Goal: Find specific page/section: Find specific page/section

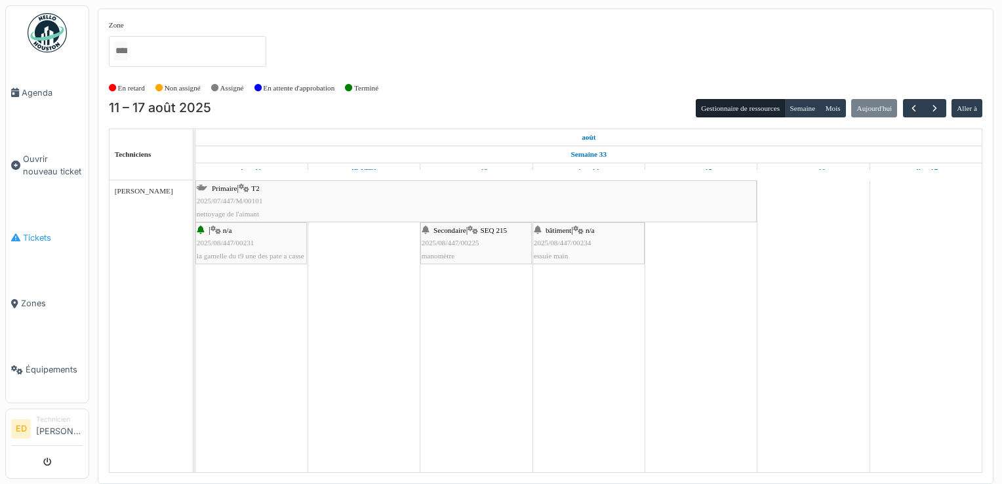
click at [64, 232] on span "Tickets" at bounding box center [53, 238] width 60 height 12
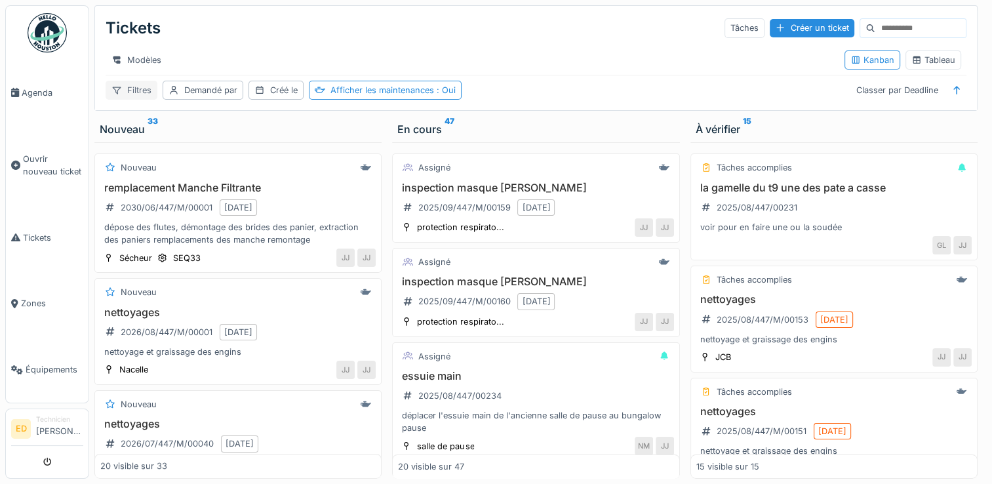
click at [150, 100] on div "Filtres" at bounding box center [132, 90] width 52 height 19
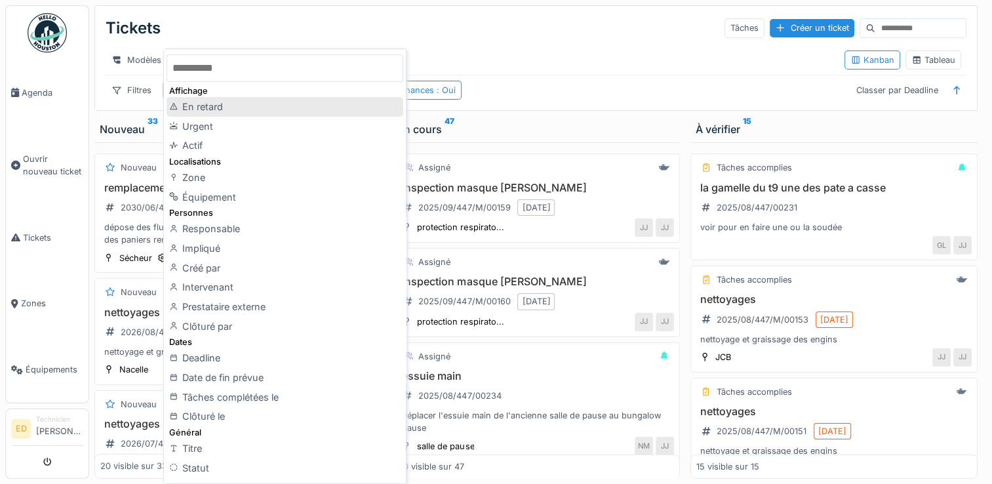
click at [180, 100] on div "En retard" at bounding box center [285, 107] width 236 height 20
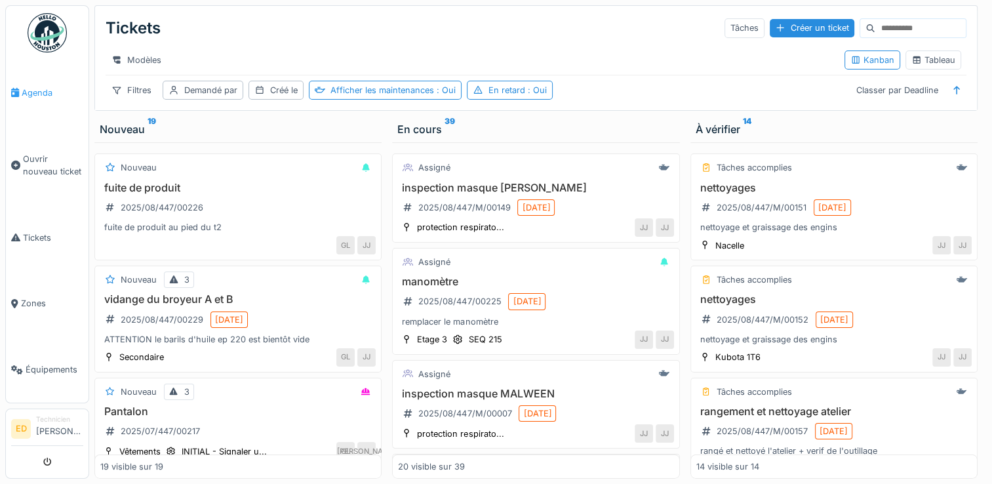
click at [43, 89] on span "Agenda" at bounding box center [53, 93] width 62 height 12
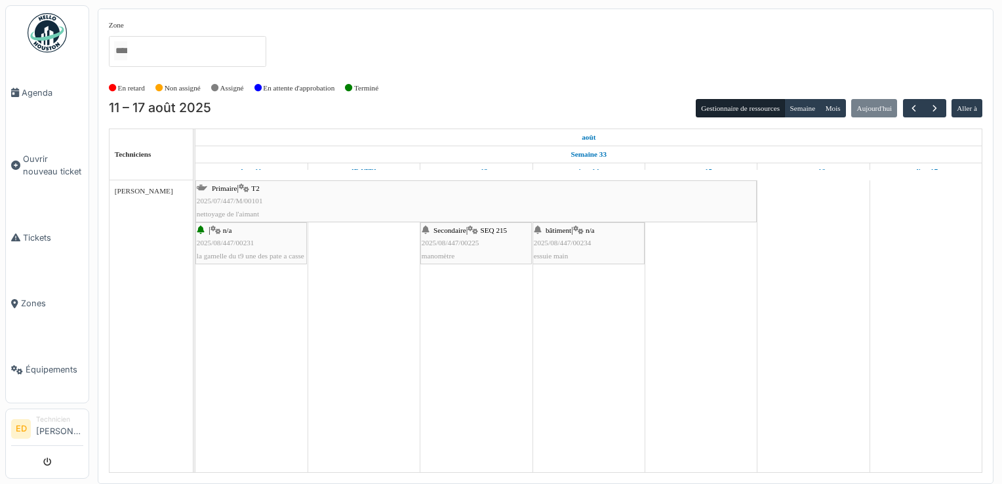
click at [145, 138] on div "Techniciens" at bounding box center [151, 154] width 83 height 51
click at [910, 113] on span "button" at bounding box center [913, 108] width 11 height 11
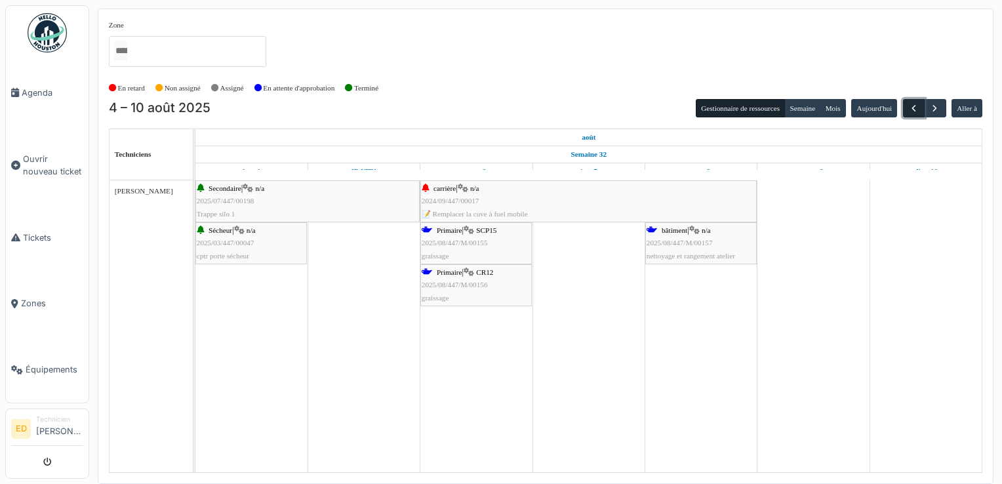
click at [910, 110] on span "button" at bounding box center [913, 108] width 11 height 11
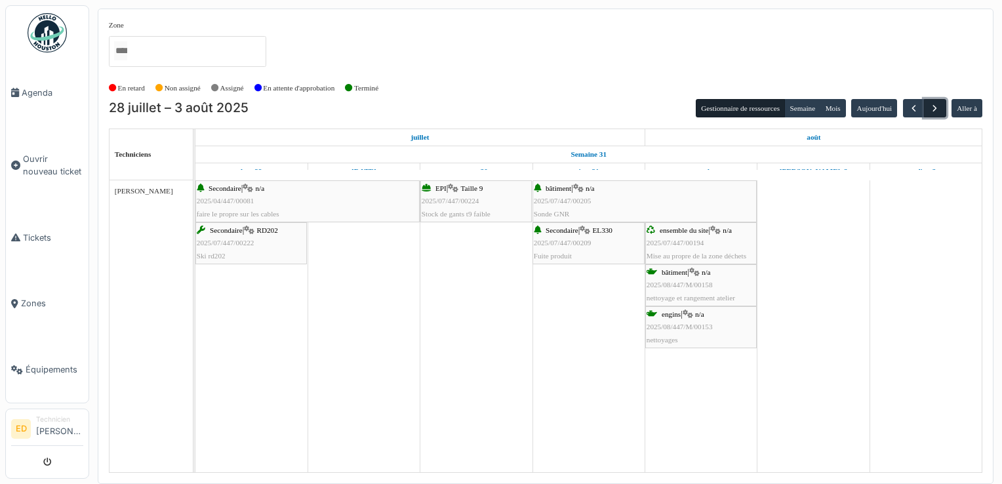
click at [936, 110] on span "button" at bounding box center [934, 108] width 11 height 11
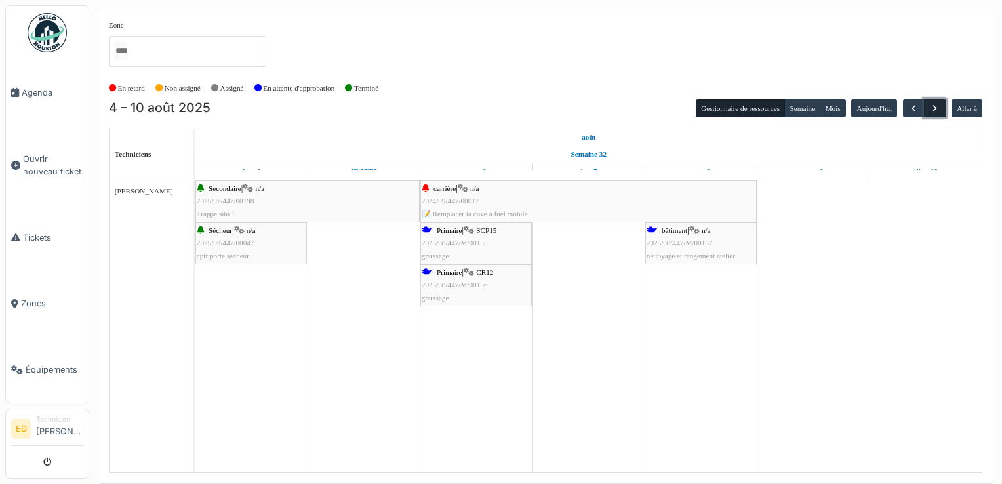
click at [936, 110] on span "button" at bounding box center [934, 108] width 11 height 11
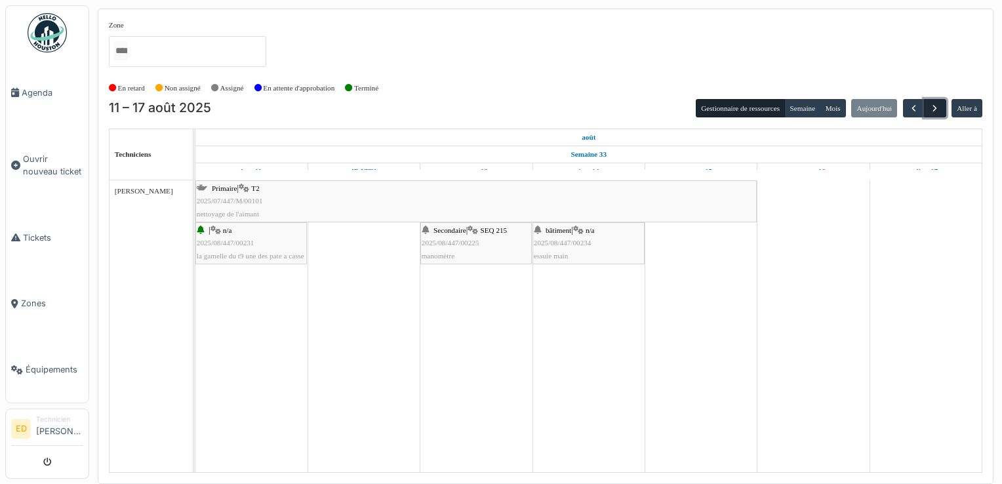
click at [936, 109] on span "button" at bounding box center [934, 108] width 11 height 11
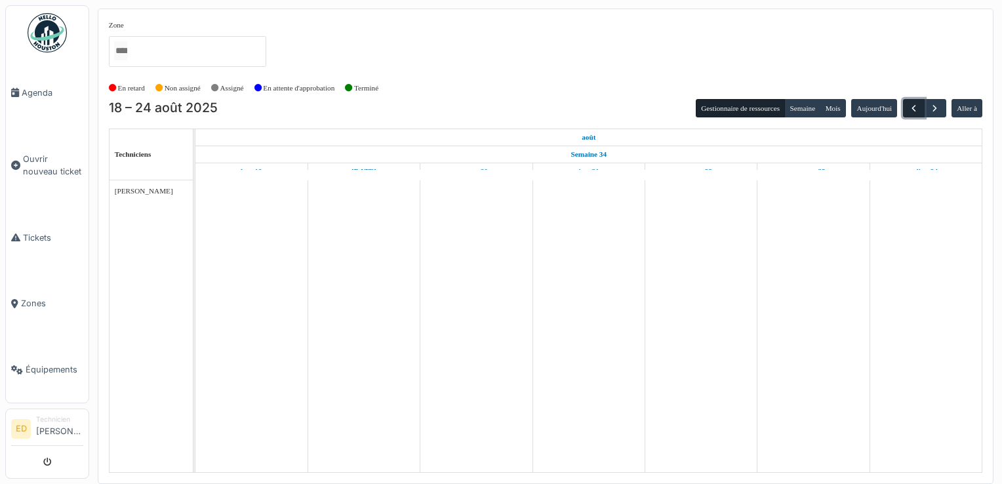
click at [908, 110] on span "button" at bounding box center [913, 108] width 11 height 11
